Goal: Find specific page/section: Find specific page/section

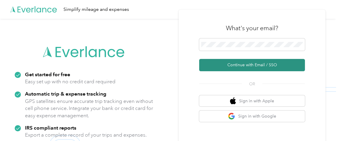
click at [263, 64] on button "Continue with Email / SSO" at bounding box center [252, 65] width 106 height 12
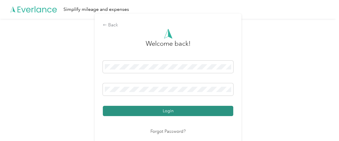
click at [172, 111] on button "Login" at bounding box center [168, 111] width 131 height 10
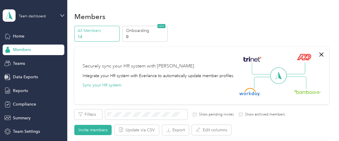
scroll to position [10, 0]
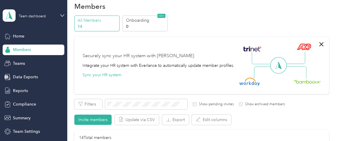
click at [92, 24] on p "14" at bounding box center [98, 27] width 40 height 6
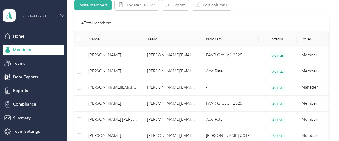
scroll to position [81, 0]
